Goal: Check status: Check status

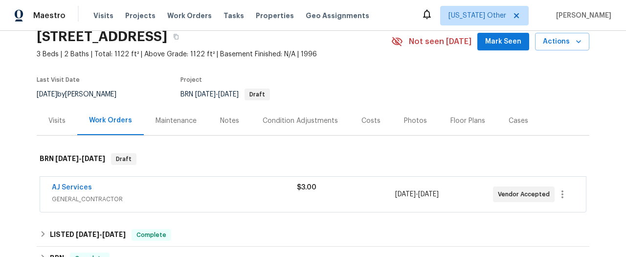
scroll to position [65, 0]
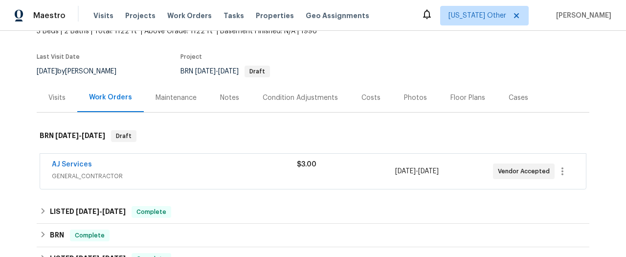
click at [74, 176] on span "GENERAL_CONTRACTOR" at bounding box center [174, 176] width 245 height 10
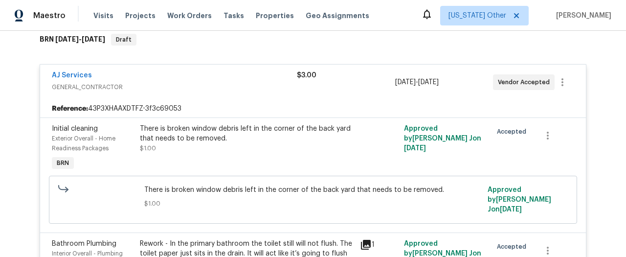
scroll to position [124, 0]
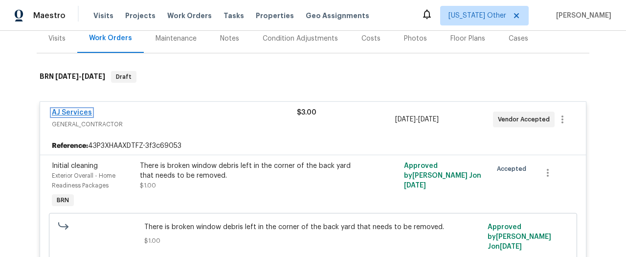
click at [70, 111] on link "AJ Services" at bounding box center [72, 112] width 40 height 7
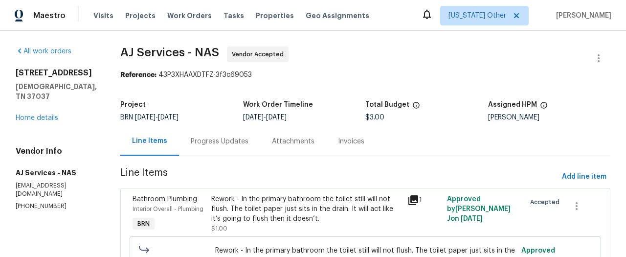
click at [210, 139] on div "Progress Updates" at bounding box center [220, 141] width 58 height 10
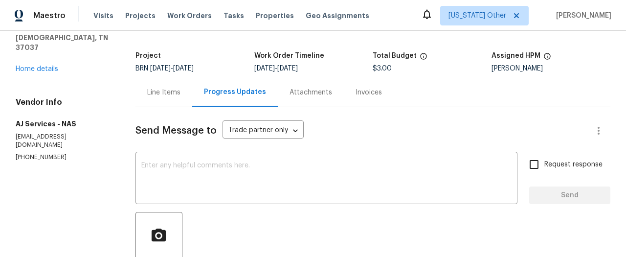
scroll to position [9, 0]
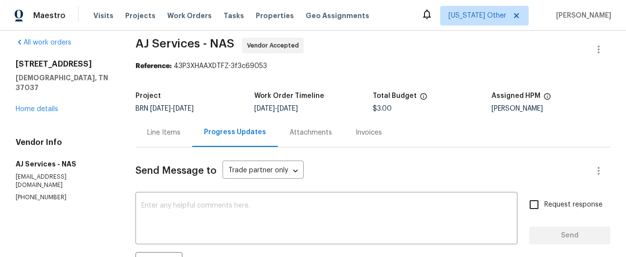
click at [157, 136] on div "Line Items" at bounding box center [163, 133] width 33 height 10
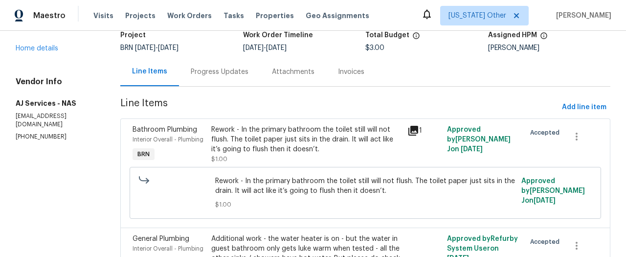
scroll to position [66, 0]
